Goal: Transaction & Acquisition: Purchase product/service

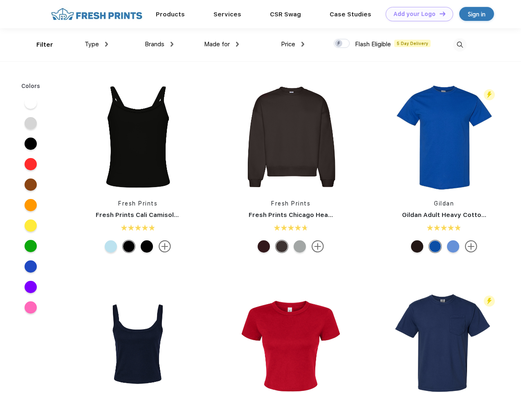
click at [416, 14] on link "Add your Logo Design Tool" at bounding box center [419, 14] width 67 height 14
click at [0, 0] on div "Design Tool" at bounding box center [0, 0] width 0 height 0
click at [439, 13] on link "Add your Logo Design Tool" at bounding box center [419, 14] width 67 height 14
click at [39, 45] on div "Filter" at bounding box center [44, 44] width 17 height 9
click at [96, 44] on span "Type" at bounding box center [92, 43] width 14 height 7
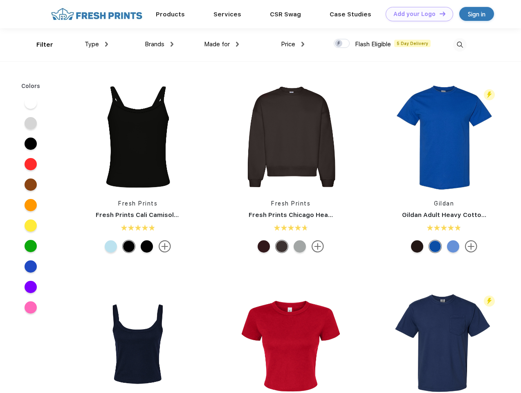
click at [159, 44] on span "Brands" at bounding box center [155, 43] width 20 height 7
click at [222, 44] on span "Made for" at bounding box center [217, 43] width 26 height 7
click at [293, 44] on span "Price" at bounding box center [288, 43] width 14 height 7
click at [342, 44] on div at bounding box center [342, 43] width 16 height 9
click at [339, 44] on input "checkbox" at bounding box center [336, 40] width 5 height 5
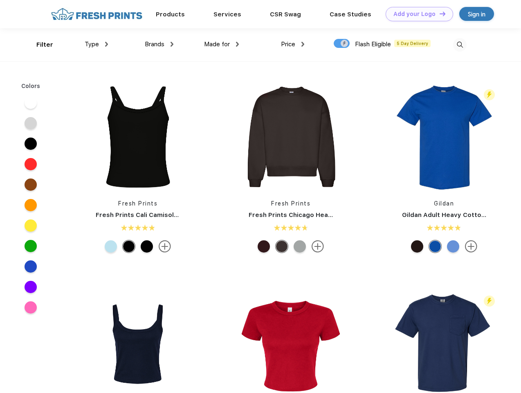
click at [460, 45] on img at bounding box center [459, 44] width 13 height 13
